Goal: Information Seeking & Learning: Understand process/instructions

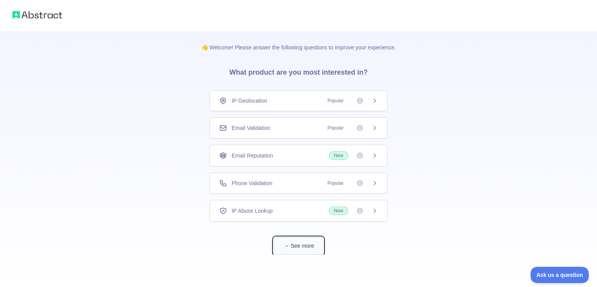
click at [299, 243] on button "See more" at bounding box center [299, 246] width 50 height 18
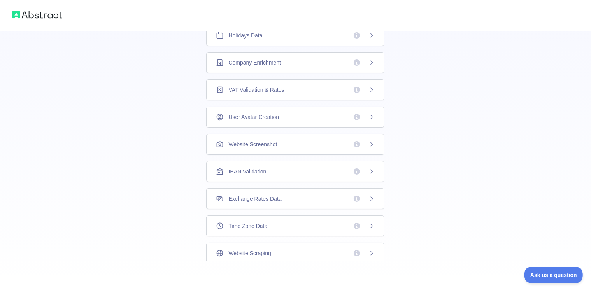
scroll to position [208, 0]
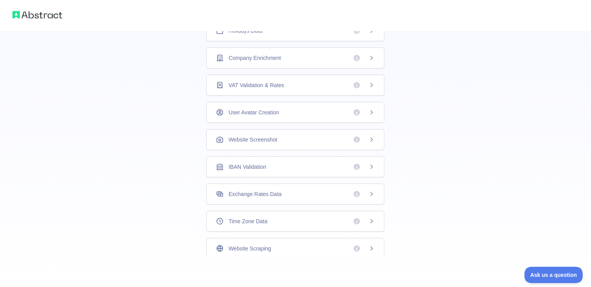
click at [264, 247] on span "Website Scraping" at bounding box center [249, 249] width 42 height 8
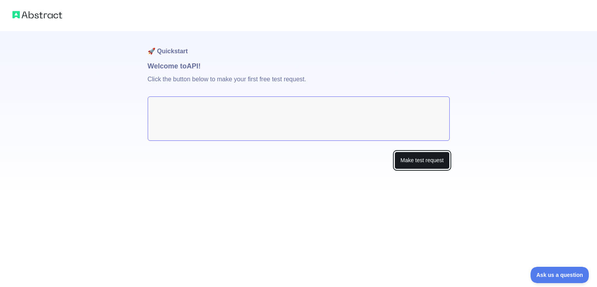
click at [429, 162] on button "Make test request" at bounding box center [422, 161] width 55 height 18
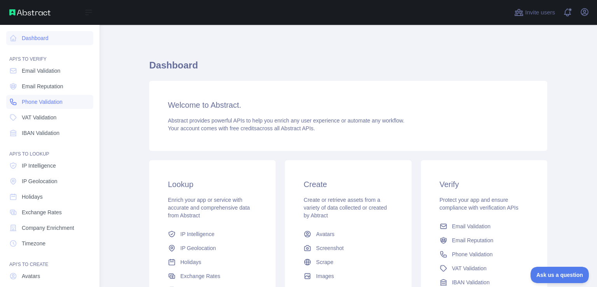
click at [64, 104] on link "Phone Validation" at bounding box center [49, 102] width 87 height 14
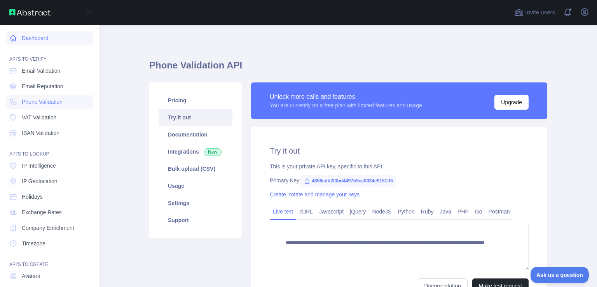
click at [51, 41] on link "Dashboard" at bounding box center [49, 38] width 87 height 14
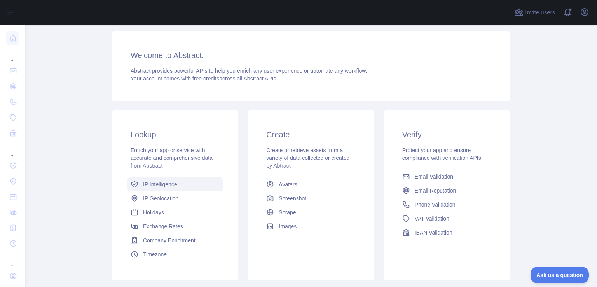
scroll to position [100, 0]
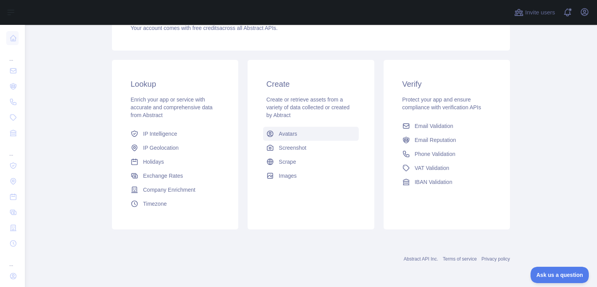
click at [294, 137] on link "Avatars" at bounding box center [310, 134] width 95 height 14
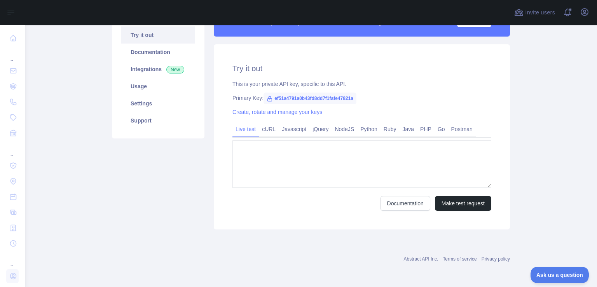
type textarea "**********"
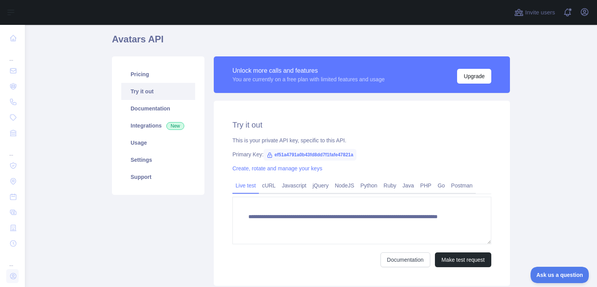
scroll to position [78, 0]
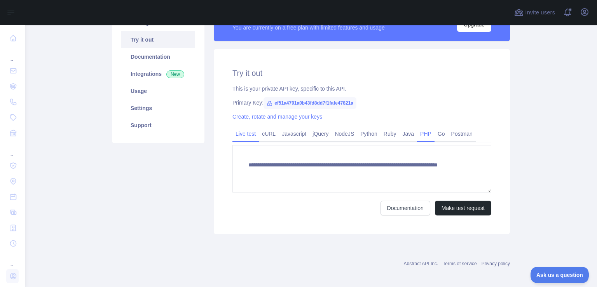
click at [422, 136] on link "PHP" at bounding box center [426, 134] width 18 height 12
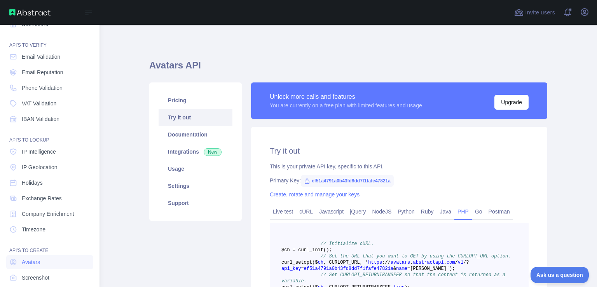
scroll to position [0, 0]
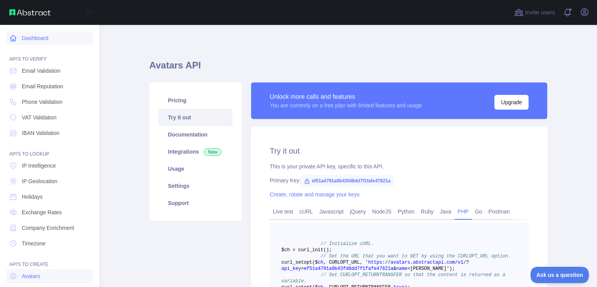
click at [36, 38] on link "Dashboard" at bounding box center [49, 38] width 87 height 14
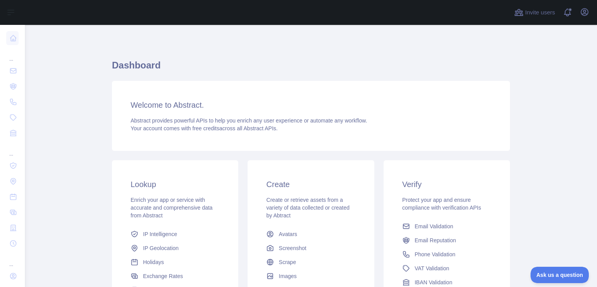
scroll to position [78, 0]
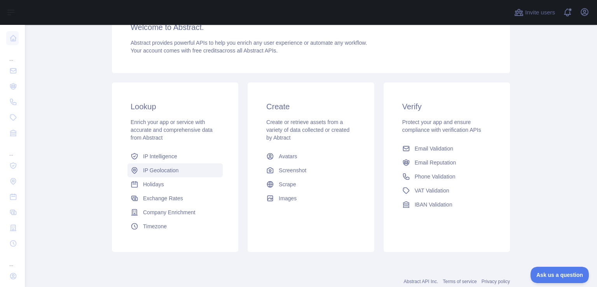
click at [171, 172] on span "IP Geolocation" at bounding box center [161, 170] width 36 height 8
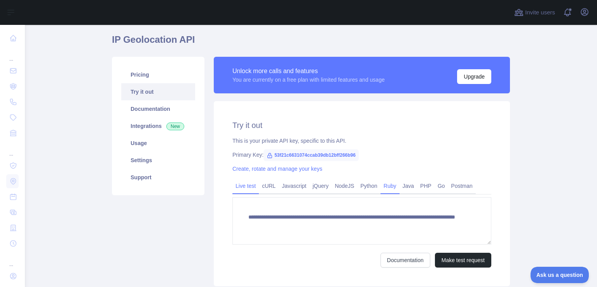
scroll to position [39, 0]
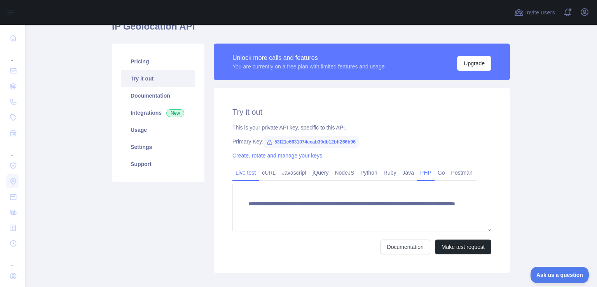
click at [421, 171] on link "PHP" at bounding box center [426, 172] width 18 height 12
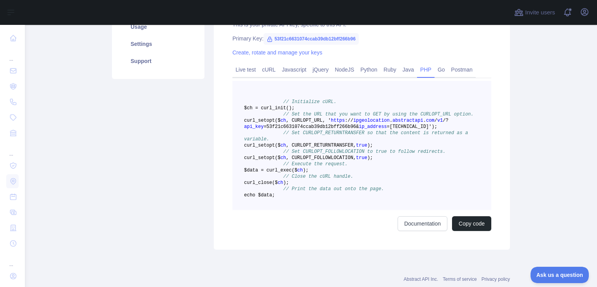
scroll to position [156, 0]
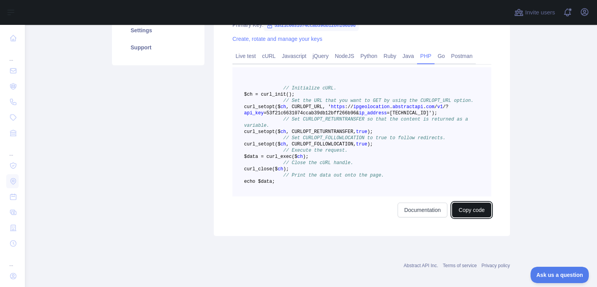
click at [472, 217] on button "Copy code" at bounding box center [471, 210] width 39 height 15
click at [563, 140] on main "IP Geolocation API Pricing Try it out Documentation Integrations New Usage Sett…" at bounding box center [311, 156] width 573 height 262
click at [473, 217] on button "Copied" at bounding box center [476, 210] width 30 height 15
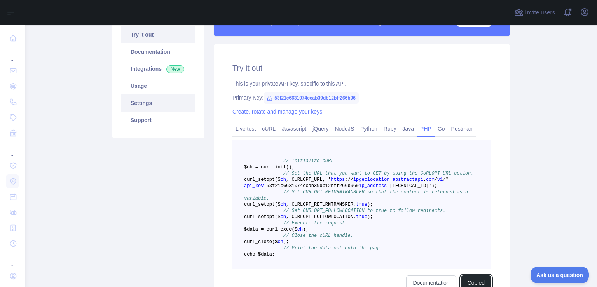
scroll to position [0, 0]
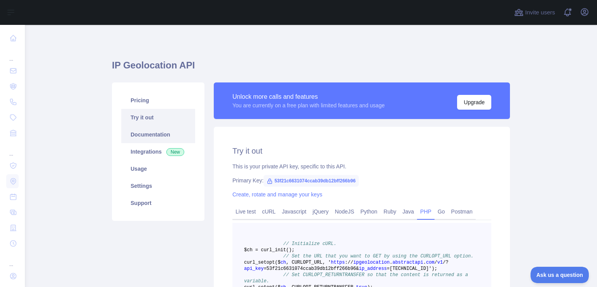
click at [150, 138] on link "Documentation" at bounding box center [158, 134] width 74 height 17
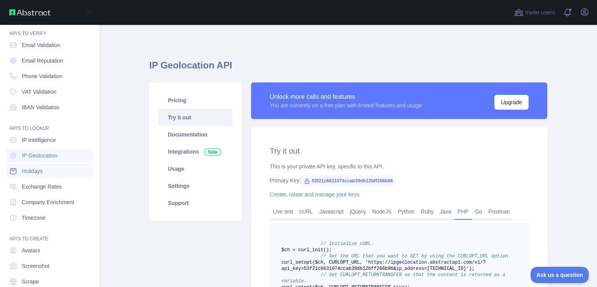
scroll to position [55, 0]
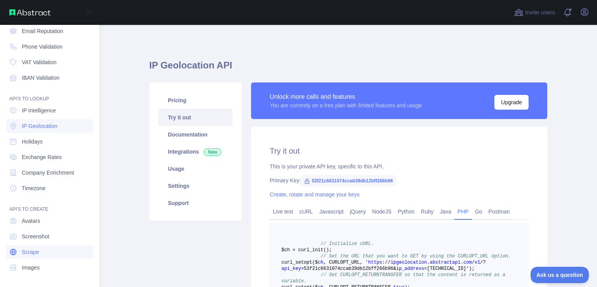
click at [47, 257] on link "Scrape" at bounding box center [49, 252] width 87 height 14
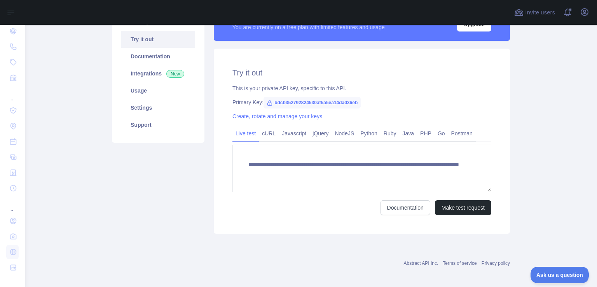
scroll to position [82, 0]
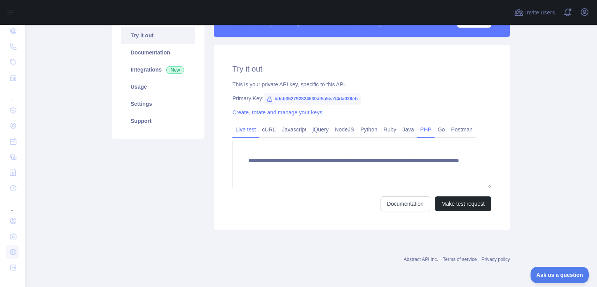
click at [420, 128] on link "PHP" at bounding box center [426, 129] width 18 height 12
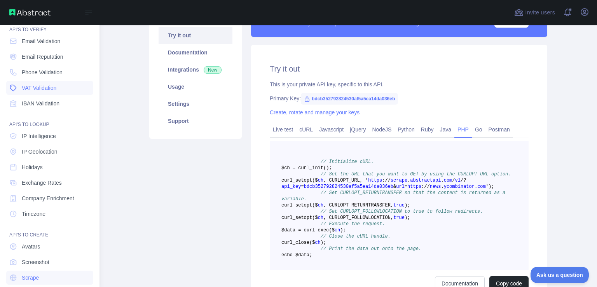
scroll to position [0, 0]
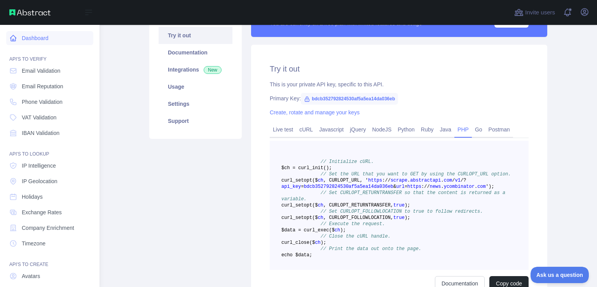
click at [42, 38] on link "Dashboard" at bounding box center [49, 38] width 87 height 14
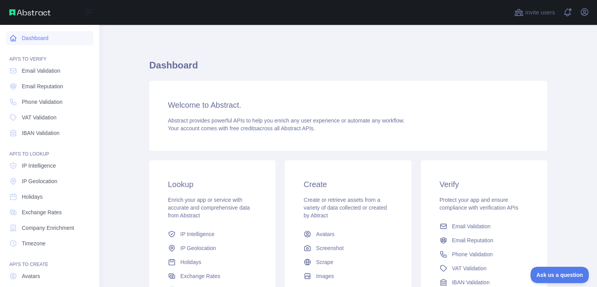
click at [28, 37] on link "Dashboard" at bounding box center [49, 38] width 87 height 14
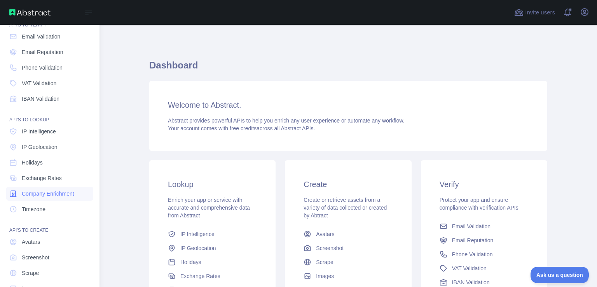
scroll to position [55, 0]
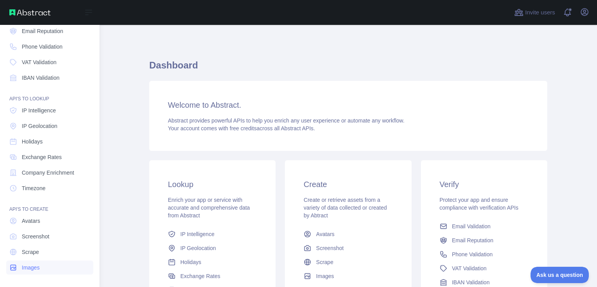
click at [42, 269] on link "Images" at bounding box center [49, 268] width 87 height 14
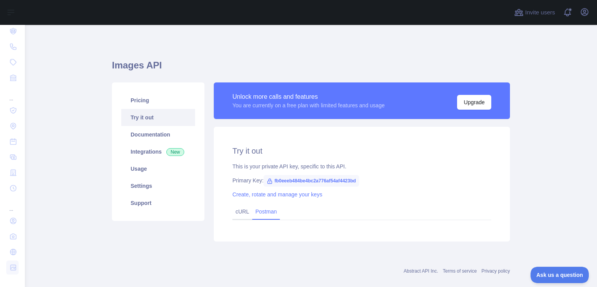
click at [257, 218] on link "Postman" at bounding box center [266, 211] width 28 height 12
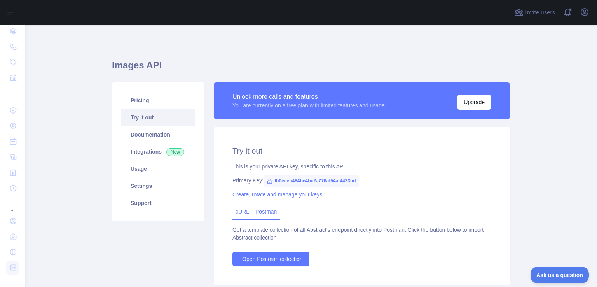
click at [236, 217] on div "cURL" at bounding box center [243, 212] width 20 height 15
click at [238, 215] on link "cURL" at bounding box center [243, 211] width 14 height 6
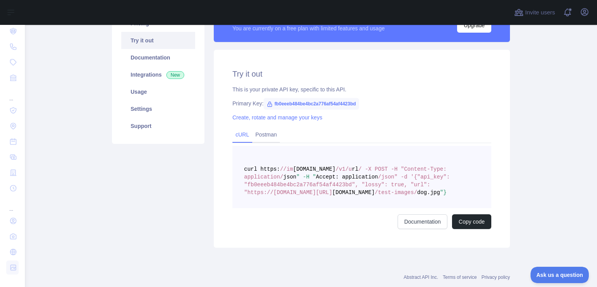
scroll to position [78, 0]
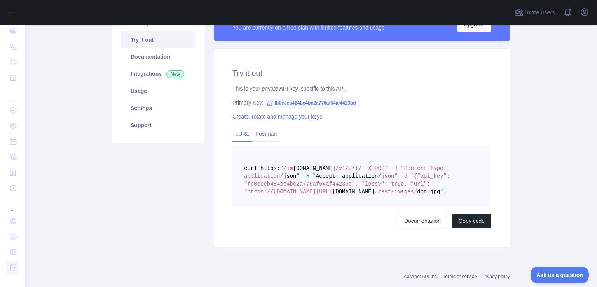
click at [302, 186] on span "/json" -d '{"api_key": "fb0eeeb484be4bc2a776af54af4423bd", "lossy": true, "url"…" at bounding box center [348, 184] width 209 height 22
copy span "fb0eeeb484be4bc2a776af54af4423bd"
